Goal: Information Seeking & Learning: Learn about a topic

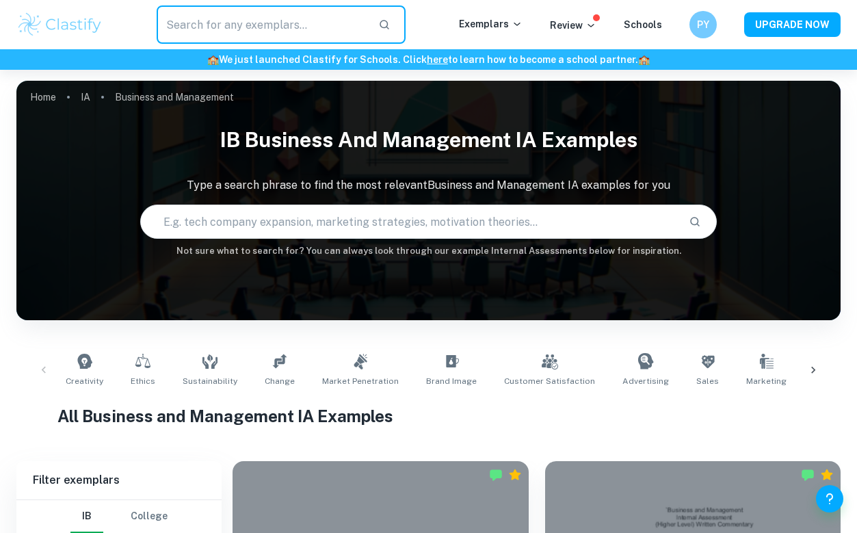
click at [293, 18] on input "text" at bounding box center [262, 24] width 211 height 38
click at [312, 207] on input "text" at bounding box center [409, 221] width 537 height 38
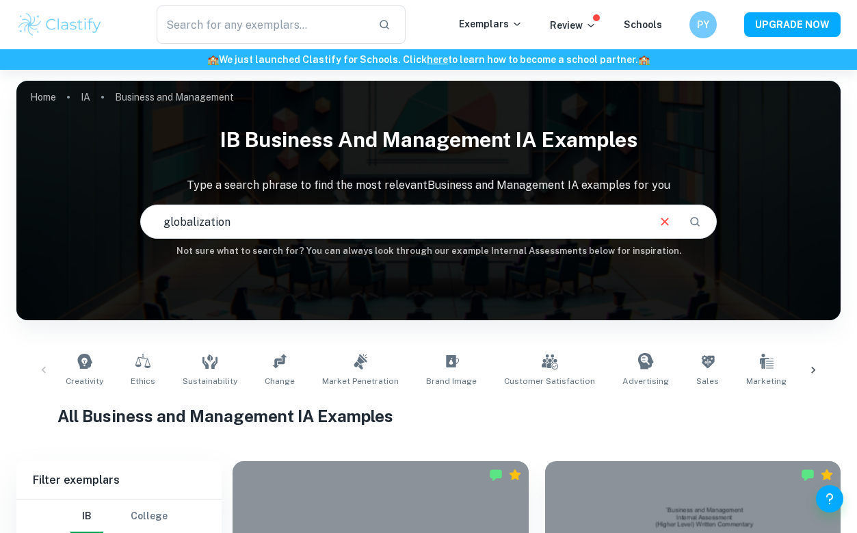
type input "globalization"
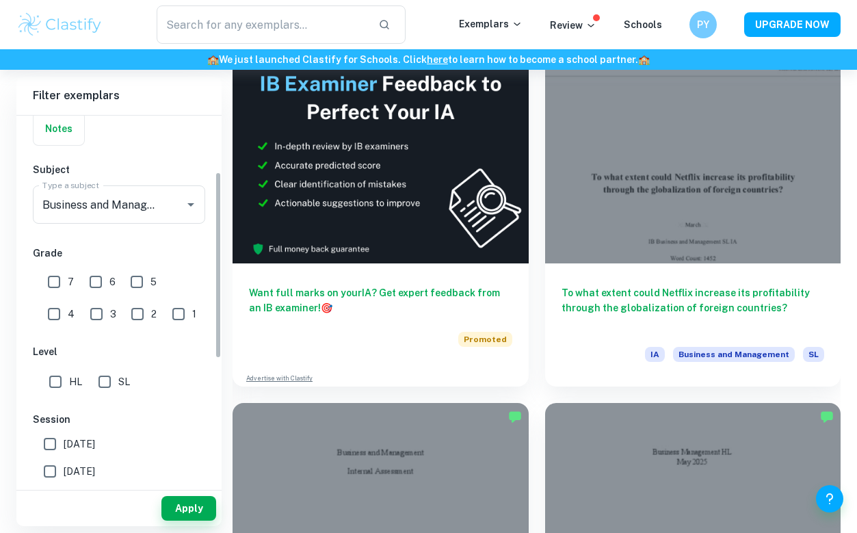
scroll to position [156, 0]
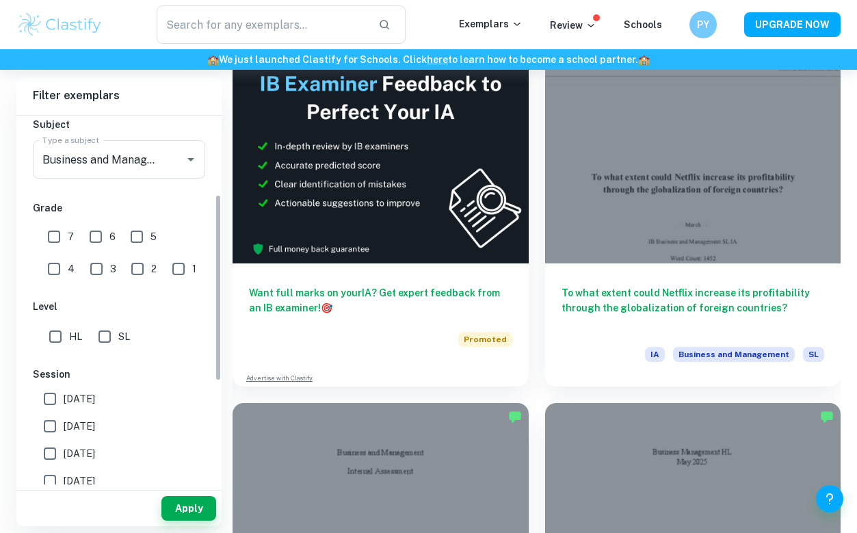
click at [44, 334] on input "HL" at bounding box center [55, 336] width 27 height 27
checkbox input "true"
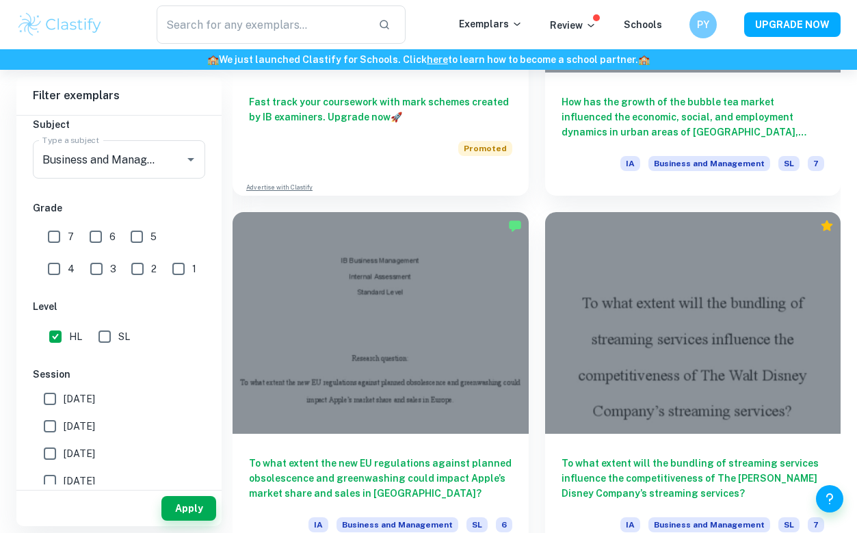
scroll to position [1716, 0]
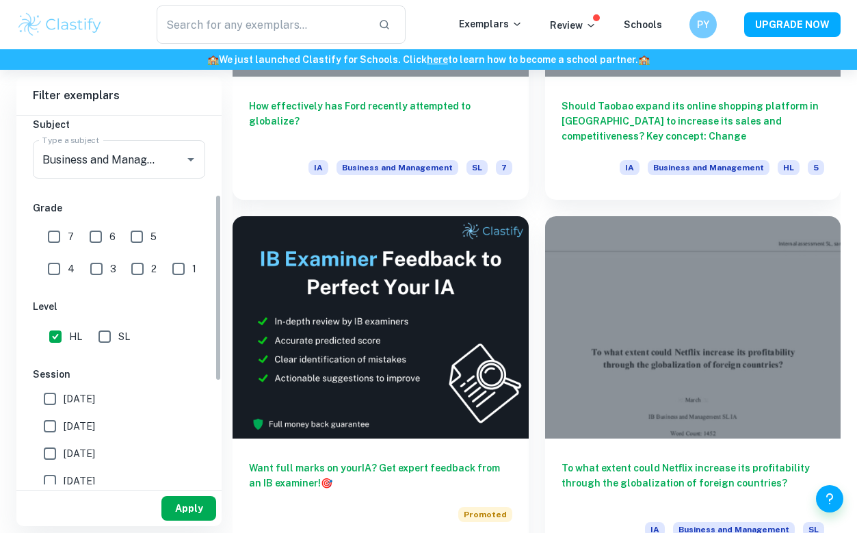
click at [207, 506] on button "Apply" at bounding box center [188, 508] width 55 height 25
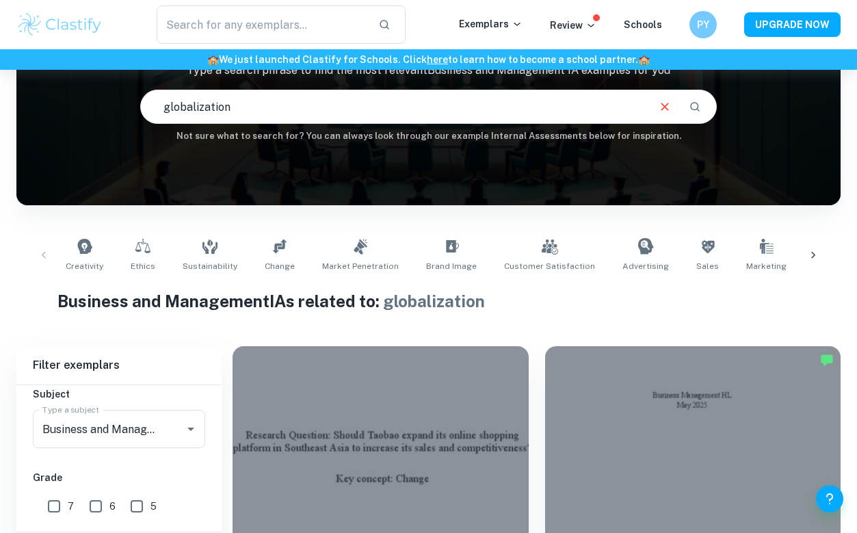
scroll to position [156, 0]
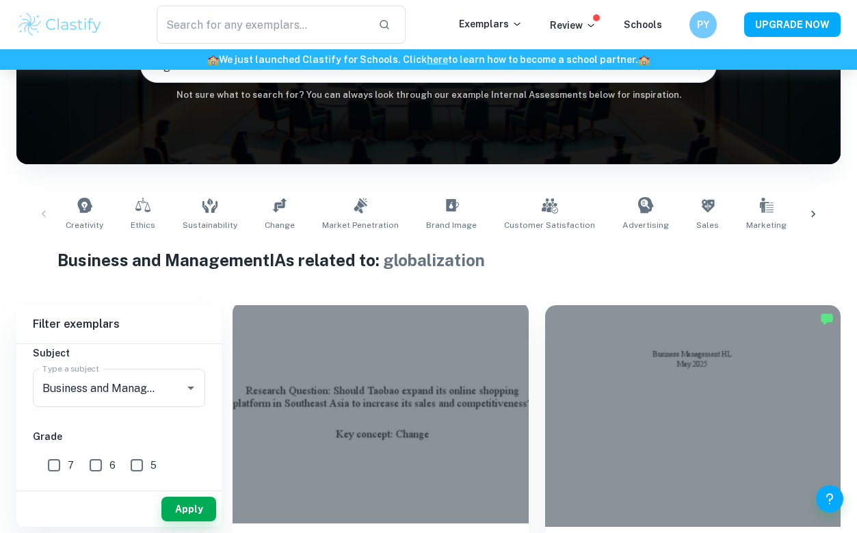
click at [485, 429] on div at bounding box center [380, 413] width 296 height 222
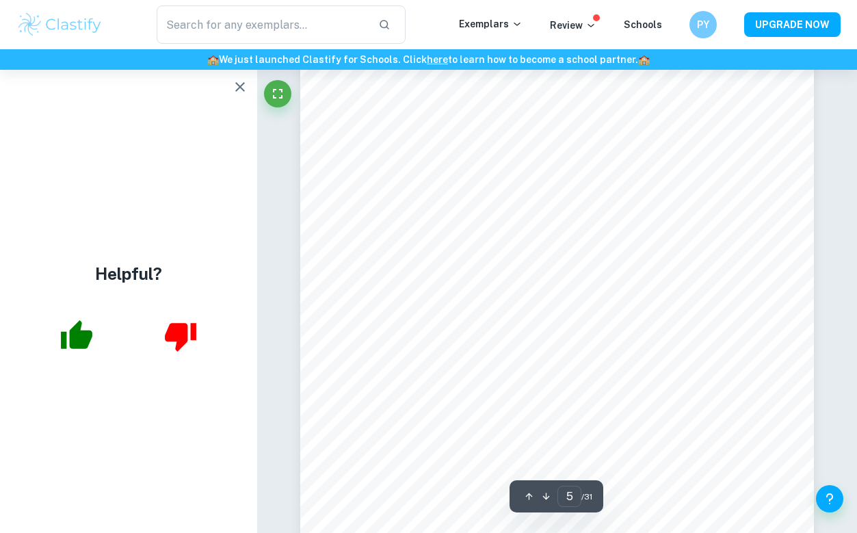
scroll to position [2737, 0]
click at [240, 79] on icon "button" at bounding box center [240, 87] width 16 height 16
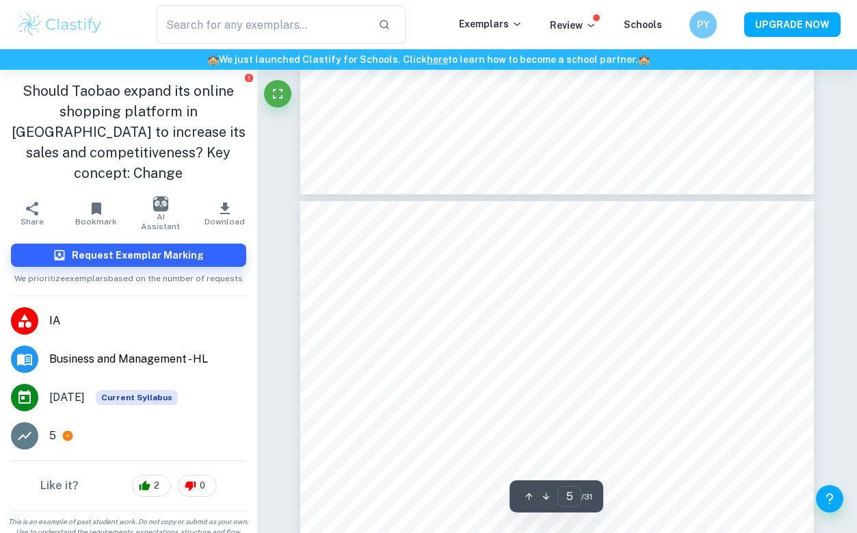
click at [68, 428] on div "5" at bounding box center [147, 435] width 197 height 16
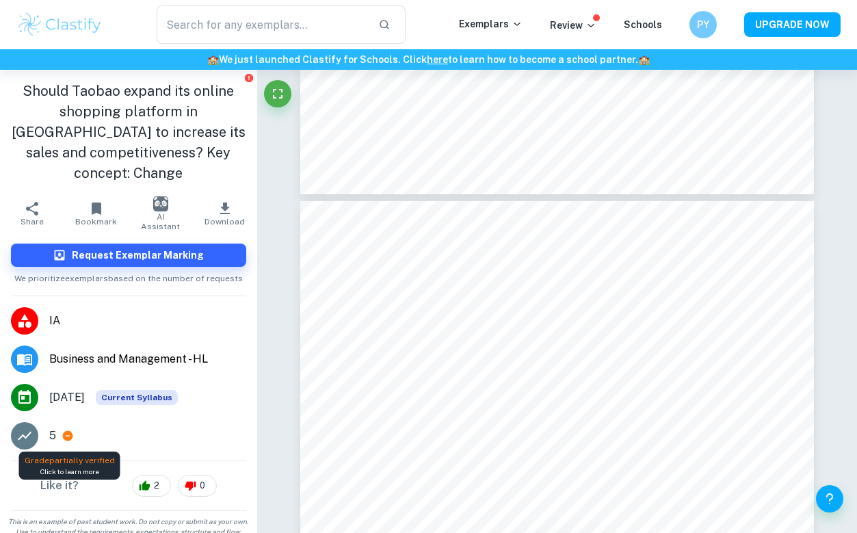
click at [68, 436] on icon at bounding box center [68, 435] width 12 height 12
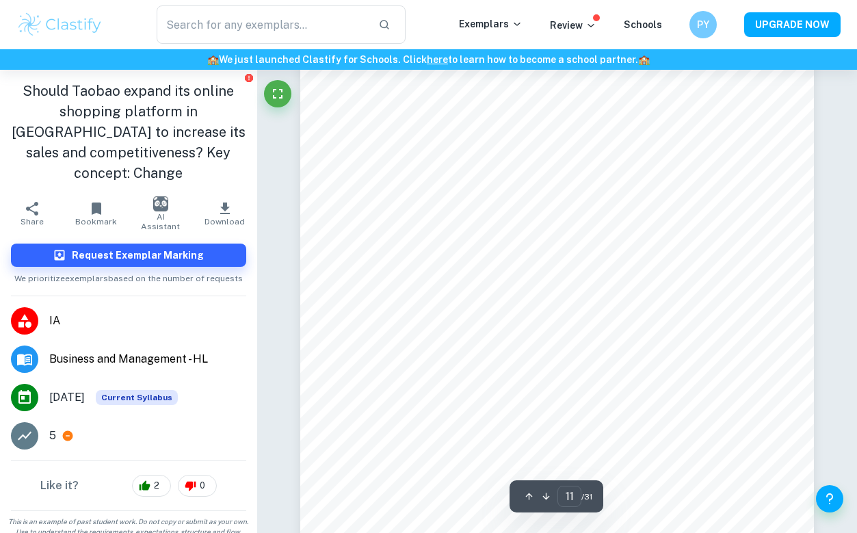
scroll to position [7481, 0]
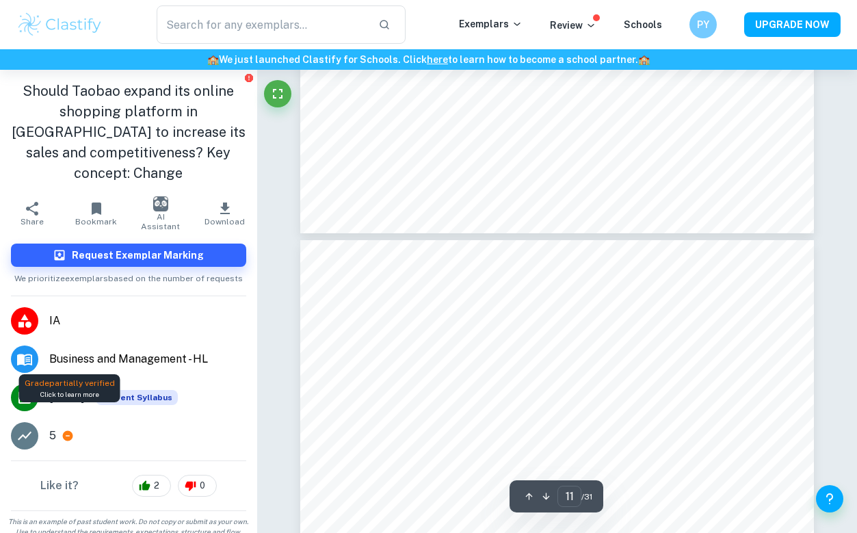
type input "12"
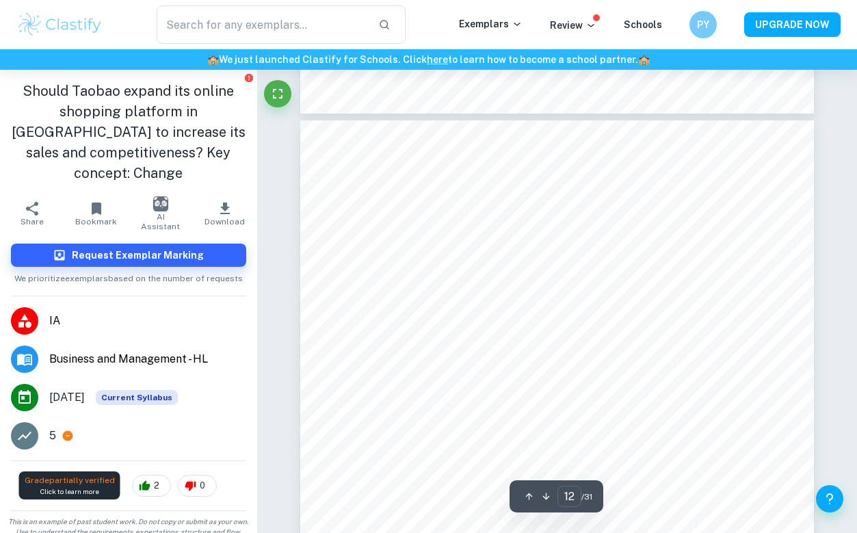
scroll to position [7621, 0]
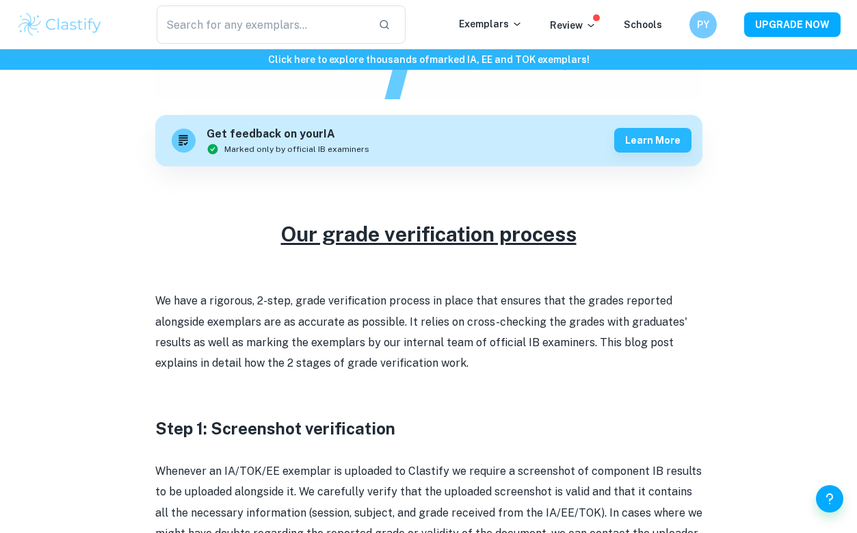
scroll to position [375, 0]
